Goal: Task Accomplishment & Management: Use online tool/utility

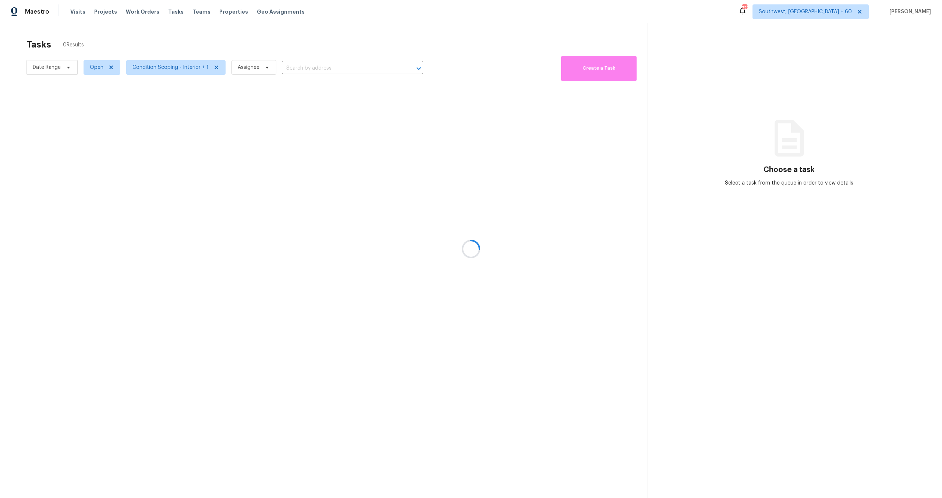
click at [56, 69] on div at bounding box center [471, 249] width 942 height 498
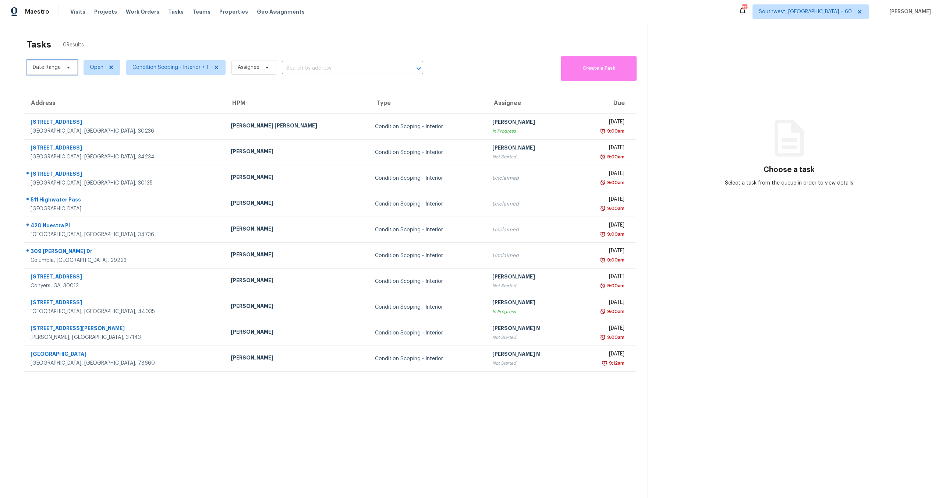
click at [56, 68] on span "Date Range" at bounding box center [47, 67] width 28 height 7
click at [74, 93] on input "text" at bounding box center [67, 92] width 72 height 15
select select "9"
select select "2025"
select select "10"
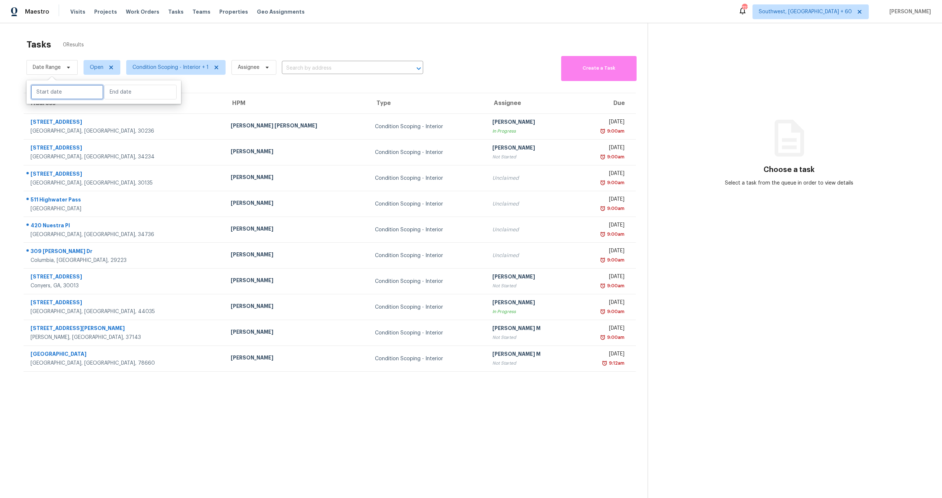
select select "2025"
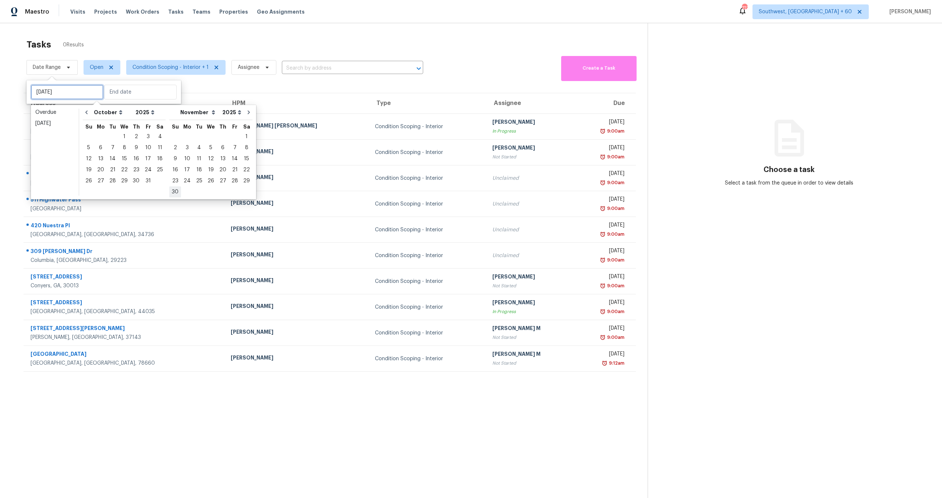
type input "[DATE]"
click at [134, 146] on div "9" at bounding box center [136, 147] width 12 height 10
type input "[DATE]"
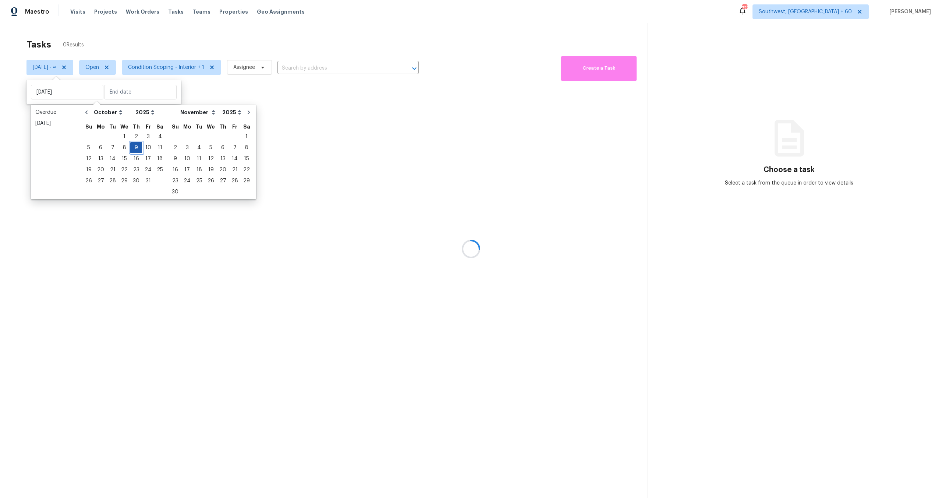
click at [134, 146] on div "9" at bounding box center [136, 147] width 12 height 10
type input "[DATE]"
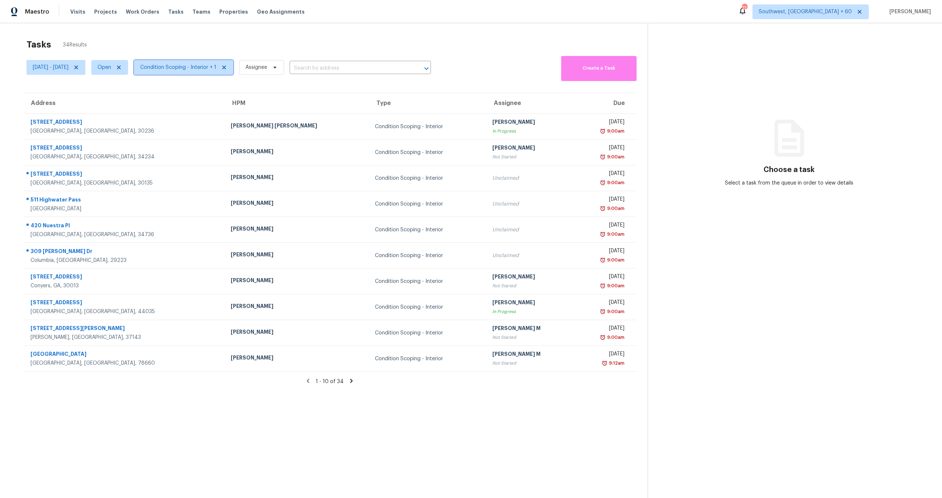
click at [200, 74] on span "Condition Scoping - Interior + 1" at bounding box center [183, 67] width 99 height 15
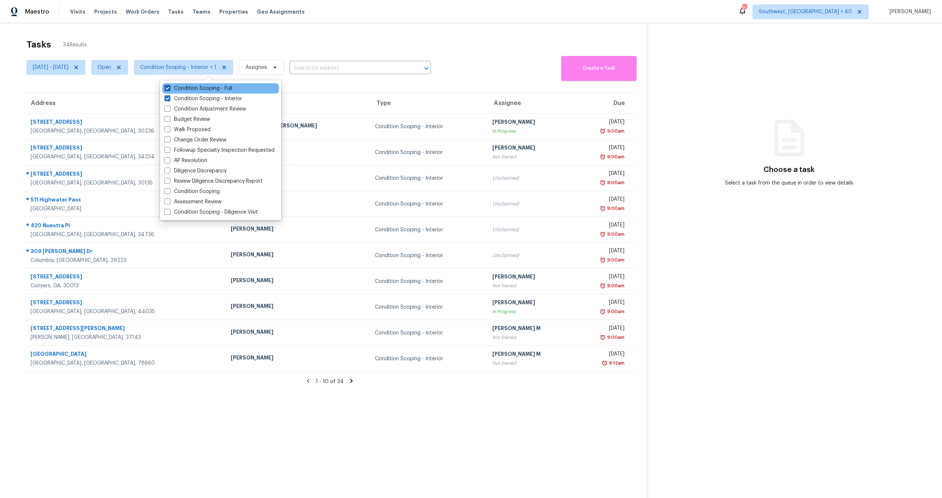
click at [208, 88] on label "Condition Scoping - Full" at bounding box center [199, 88] width 68 height 7
click at [169, 88] on input "Condition Scoping - Full" at bounding box center [167, 87] width 5 height 5
click at [208, 88] on label "Condition Scoping - Full" at bounding box center [199, 88] width 68 height 7
click at [169, 88] on input "Condition Scoping - Full" at bounding box center [167, 87] width 5 height 5
checkbox input "true"
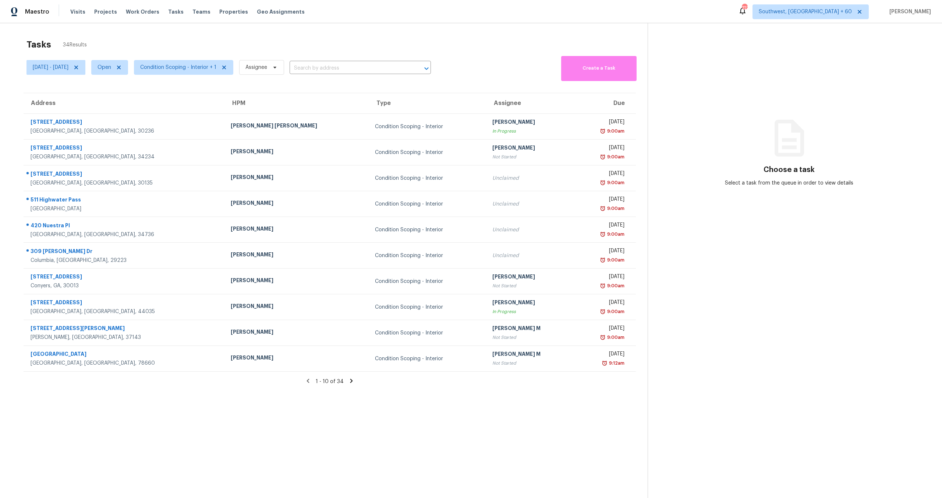
click at [286, 40] on div "Tasks 34 Results" at bounding box center [336, 44] width 621 height 19
